Goal: Check status: Check status

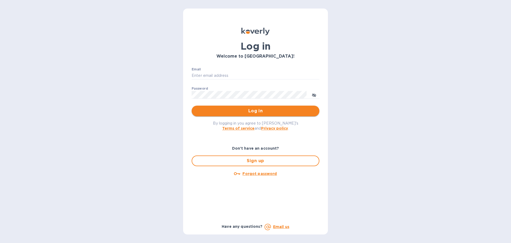
type input "syim@ulogusa.com"
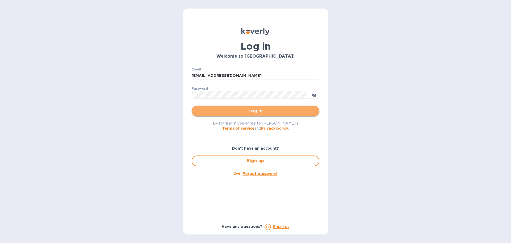
click at [229, 109] on span "Log in" at bounding box center [255, 111] width 119 height 6
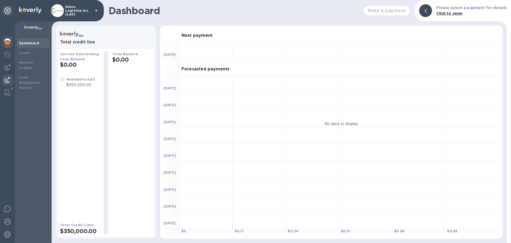
click at [8, 77] on img at bounding box center [7, 80] width 6 height 6
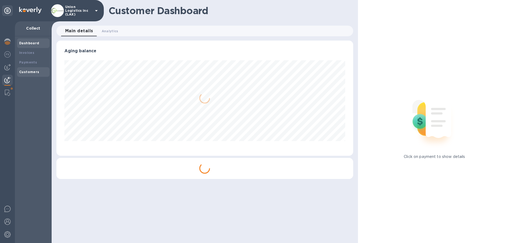
scroll to position [115, 297]
click at [30, 60] on b "Payments" at bounding box center [28, 62] width 18 height 4
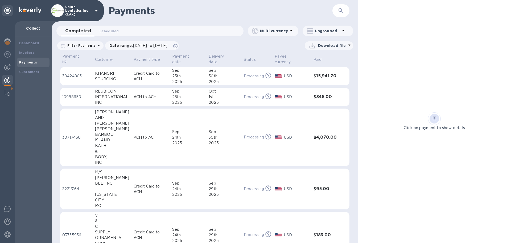
click at [193, 81] on div "2025" at bounding box center [188, 82] width 32 height 6
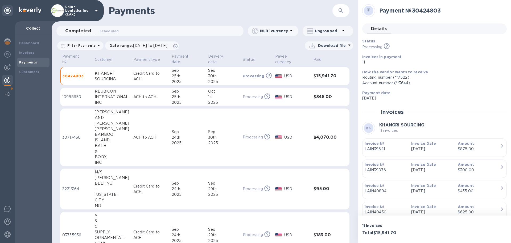
click at [213, 95] on div "1st" at bounding box center [223, 97] width 31 height 6
